Goal: Book appointment/travel/reservation

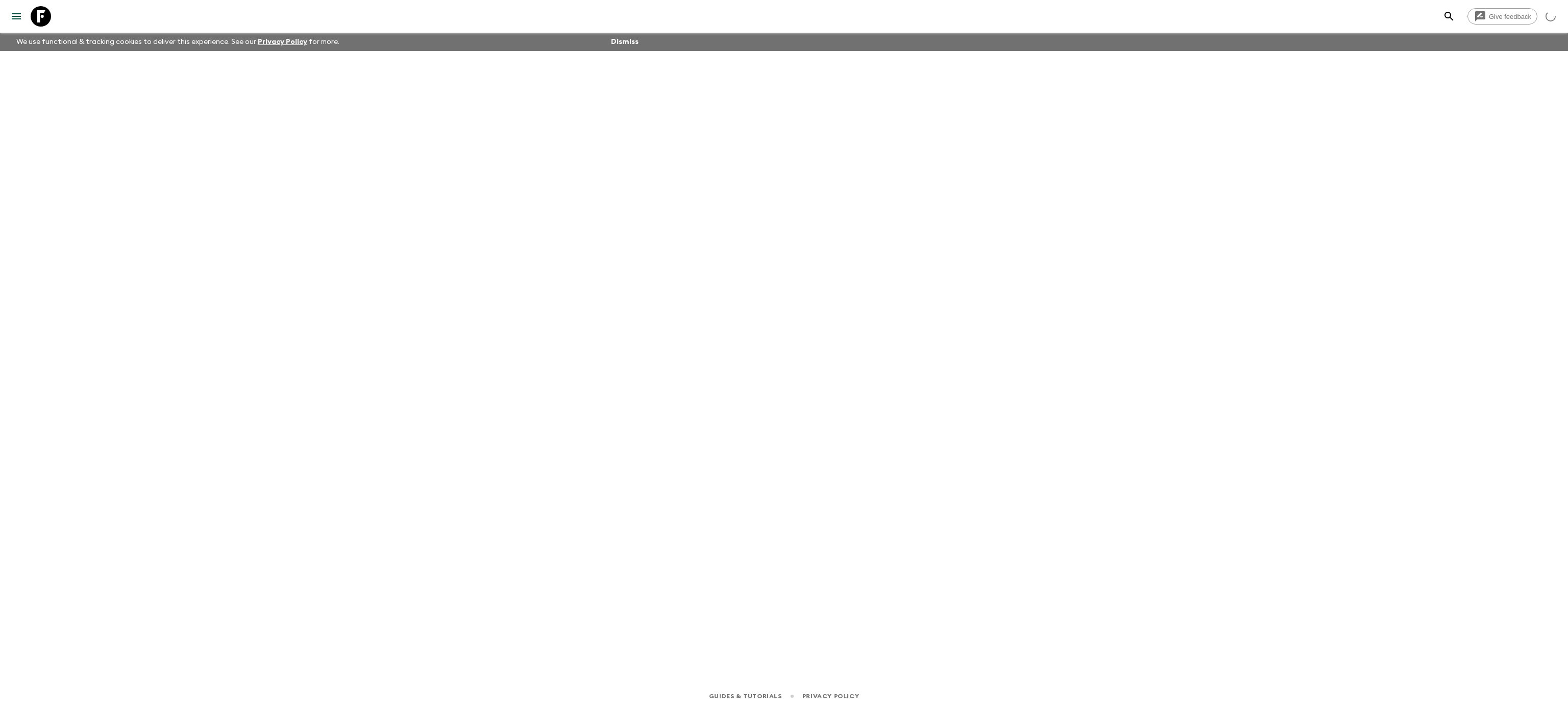
click at [16, 11] on icon "menu" at bounding box center [16, 16] width 13 height 13
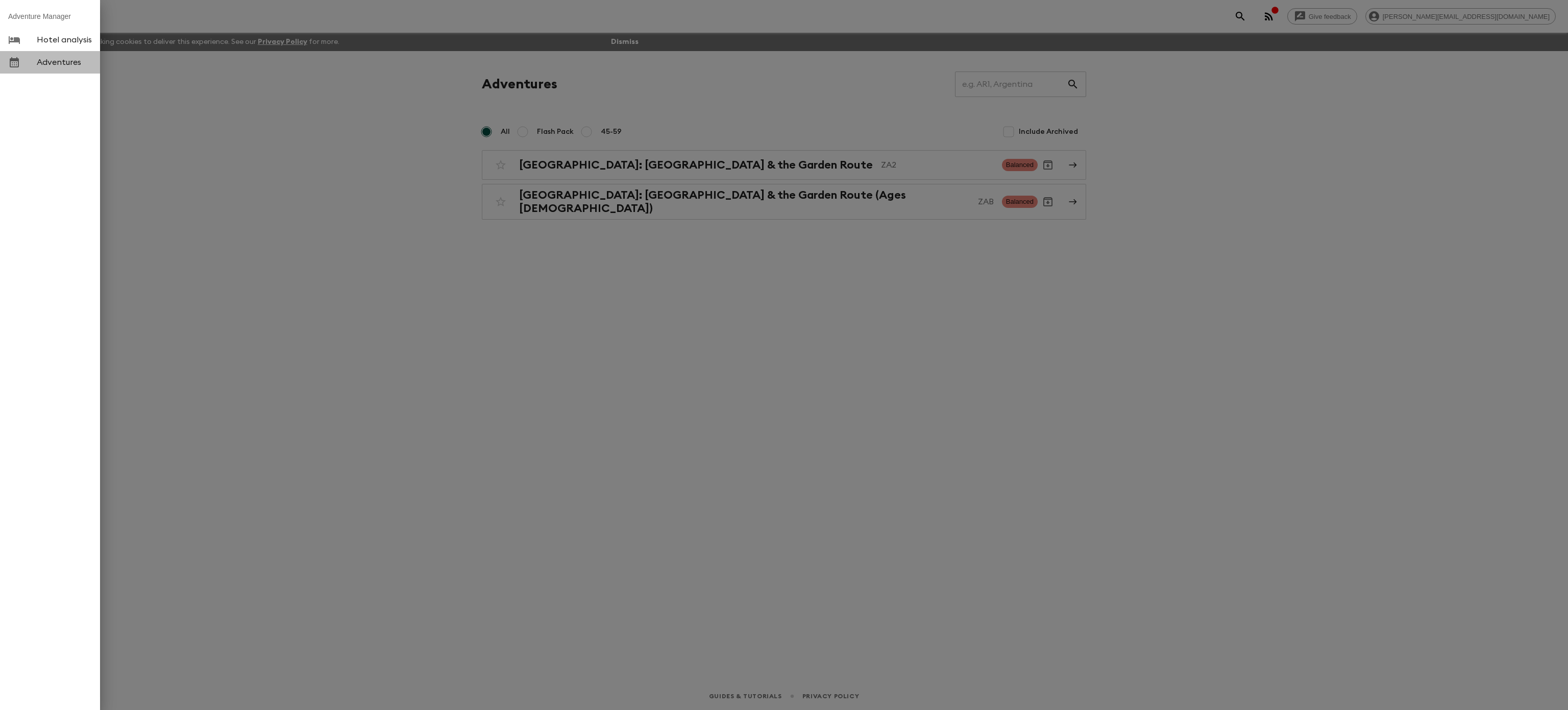
click at [33, 59] on div at bounding box center [22, 62] width 29 height 13
click at [399, 168] on div at bounding box center [784, 355] width 1568 height 710
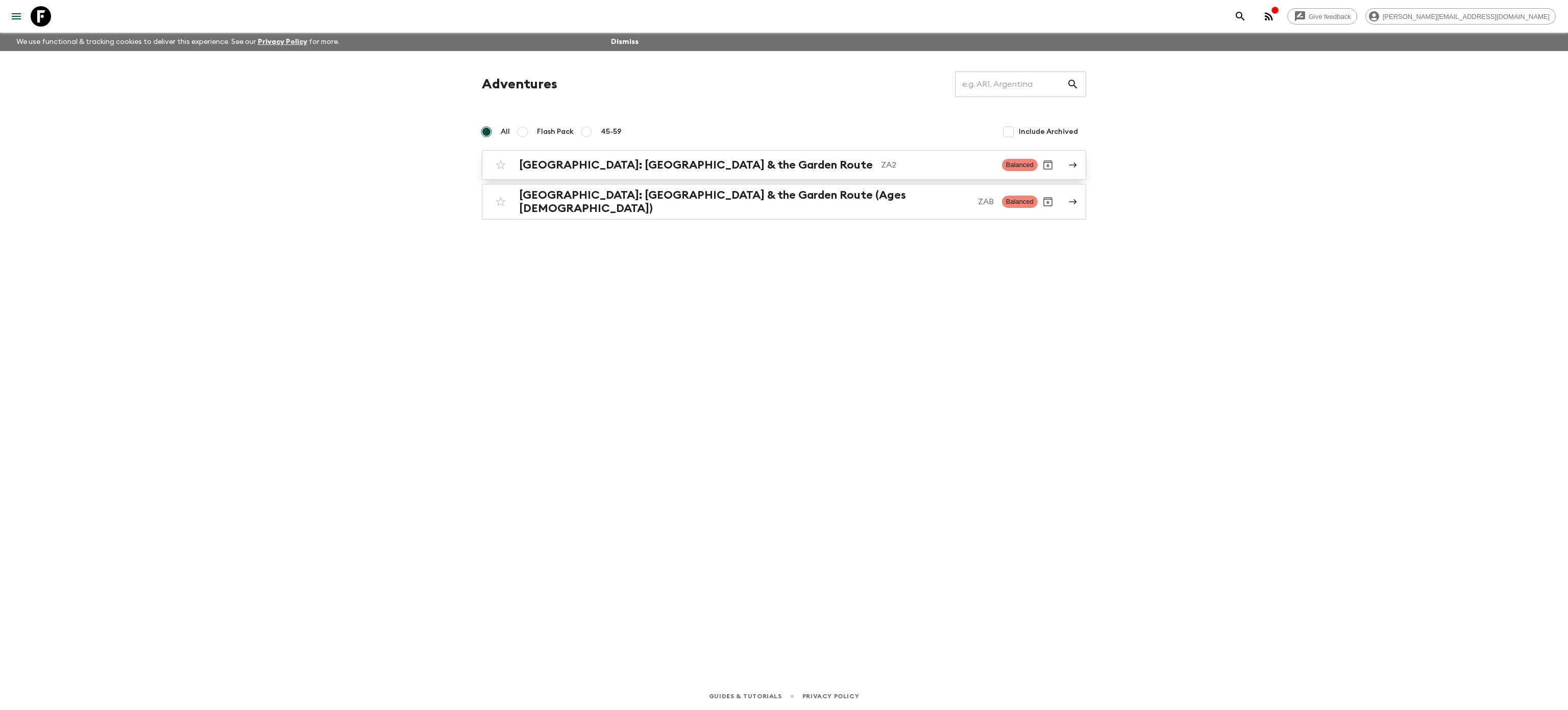
click at [570, 167] on h2 "[GEOGRAPHIC_DATA]: [GEOGRAPHIC_DATA] & the Garden Route" at bounding box center [695, 165] width 354 height 14
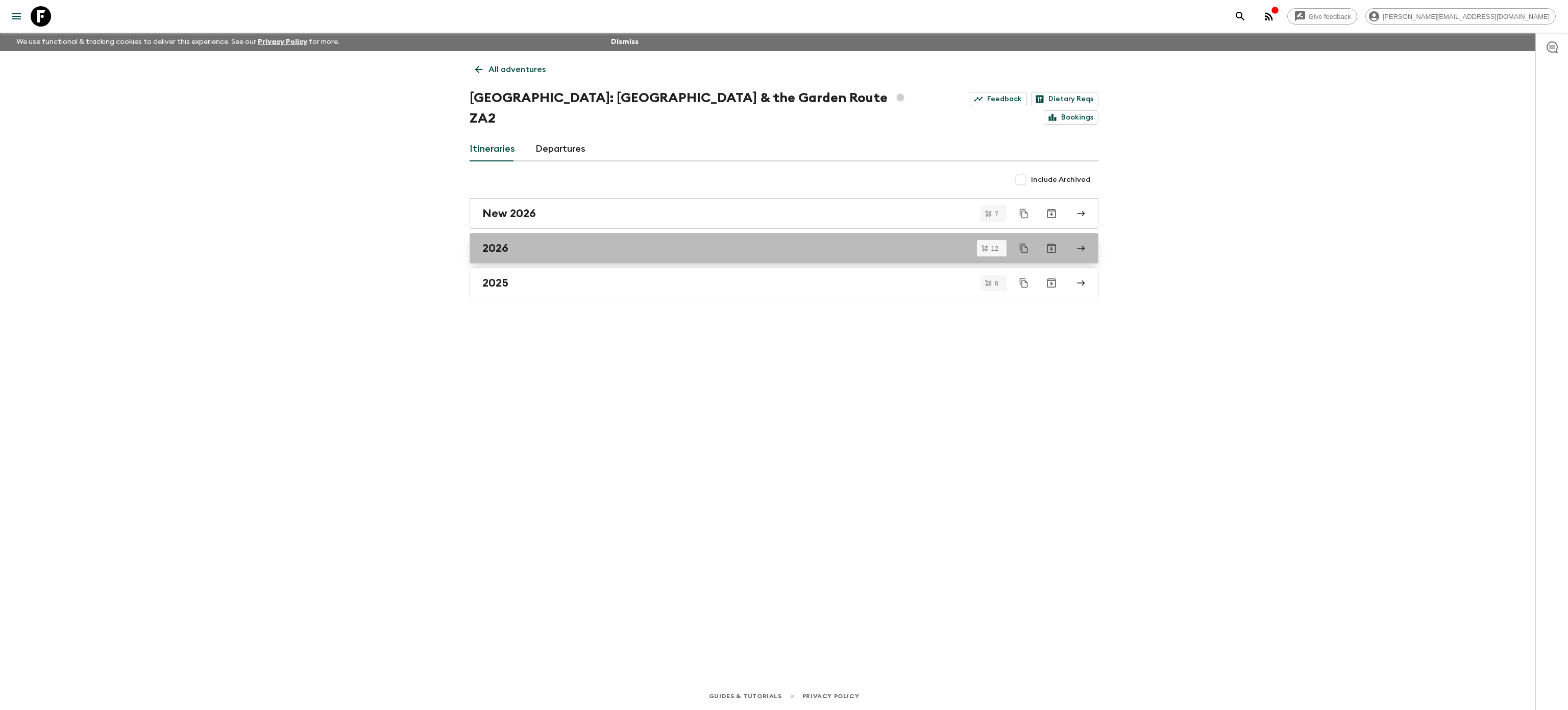
click at [593, 241] on div "2026" at bounding box center [774, 248] width 584 height 14
